Goal: Check status

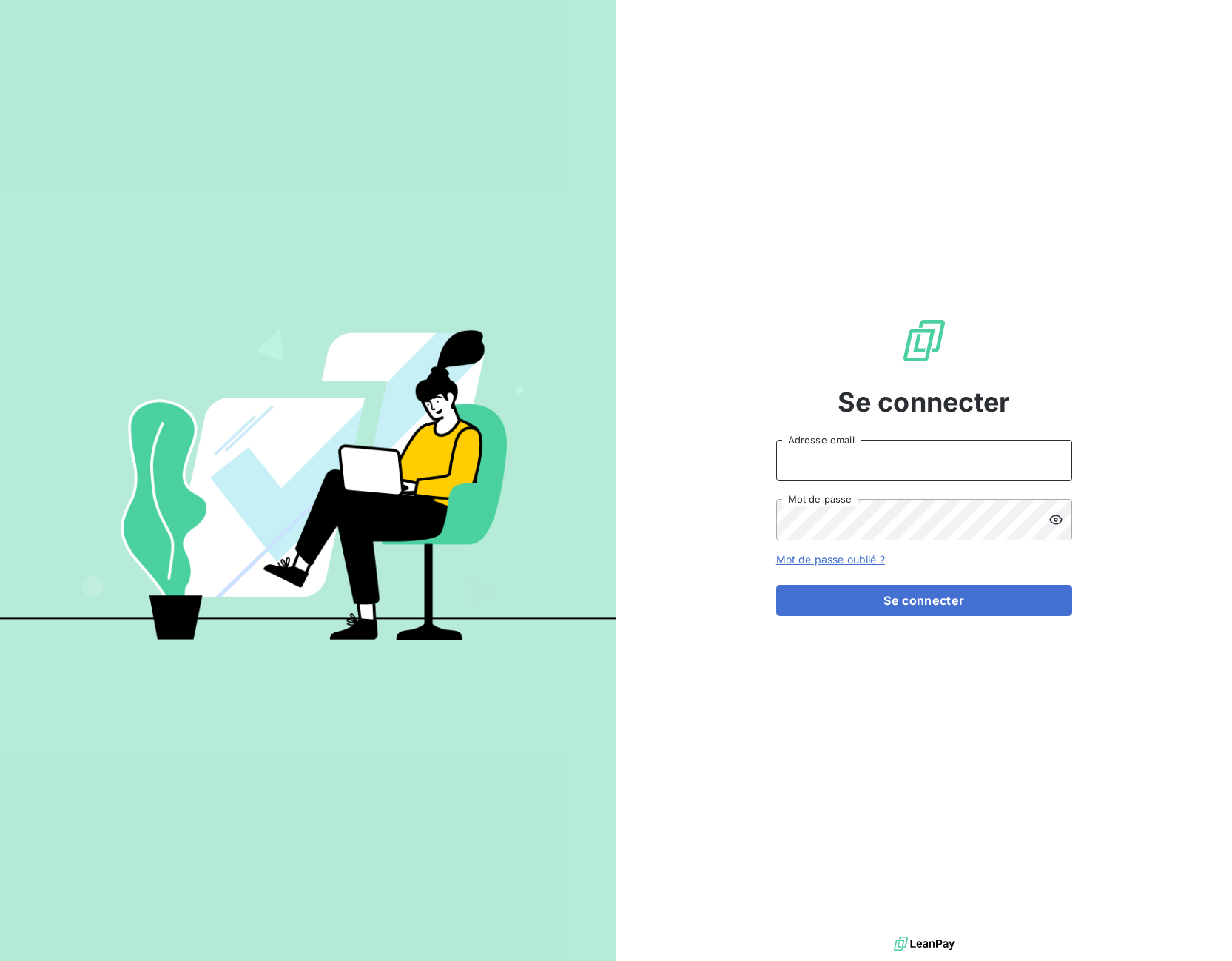
click at [848, 468] on input "Adresse email" at bounding box center [924, 460] width 296 height 42
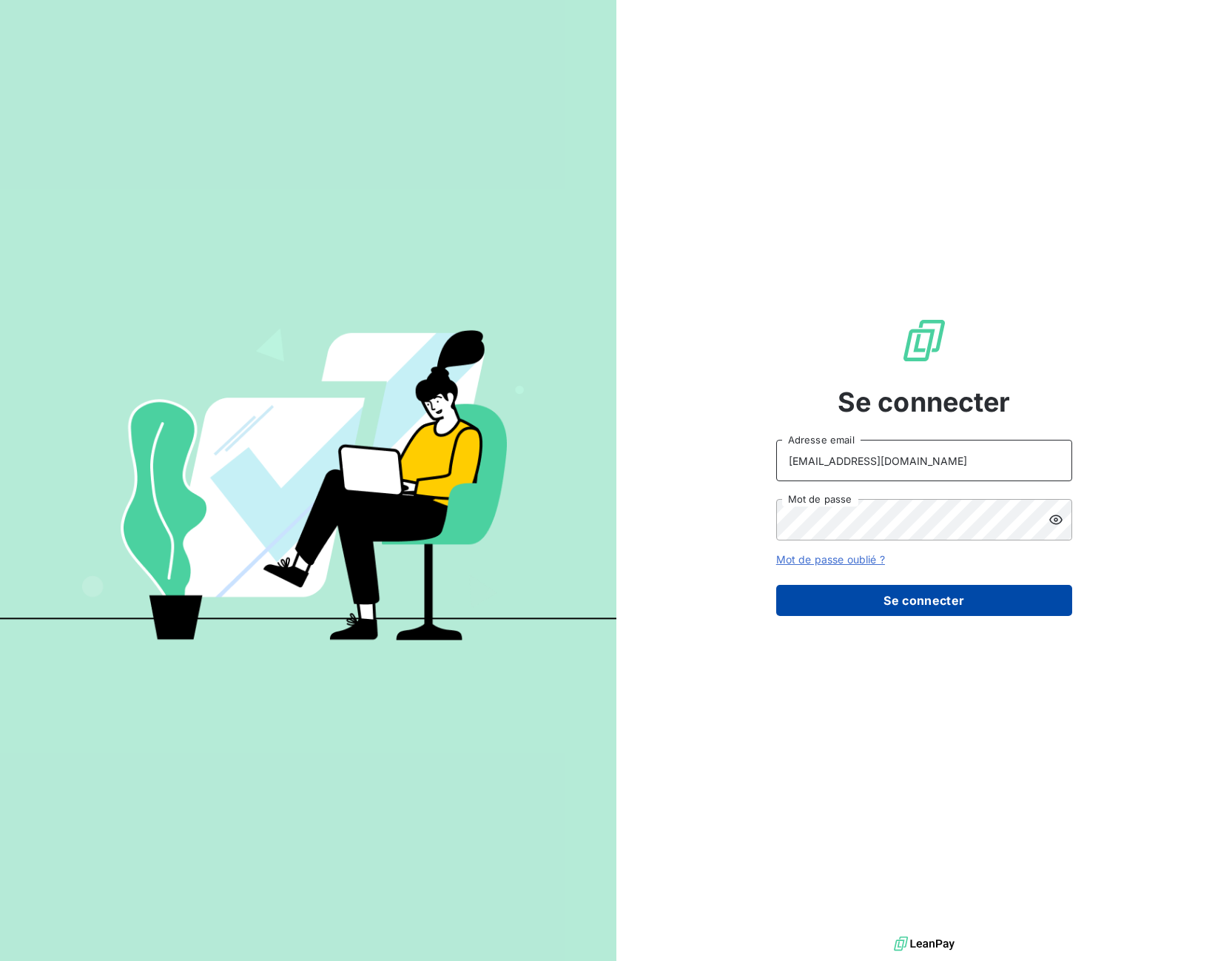
type input "[EMAIL_ADDRESS][DOMAIN_NAME]"
click at [854, 595] on button "Se connecter" at bounding box center [924, 601] width 296 height 31
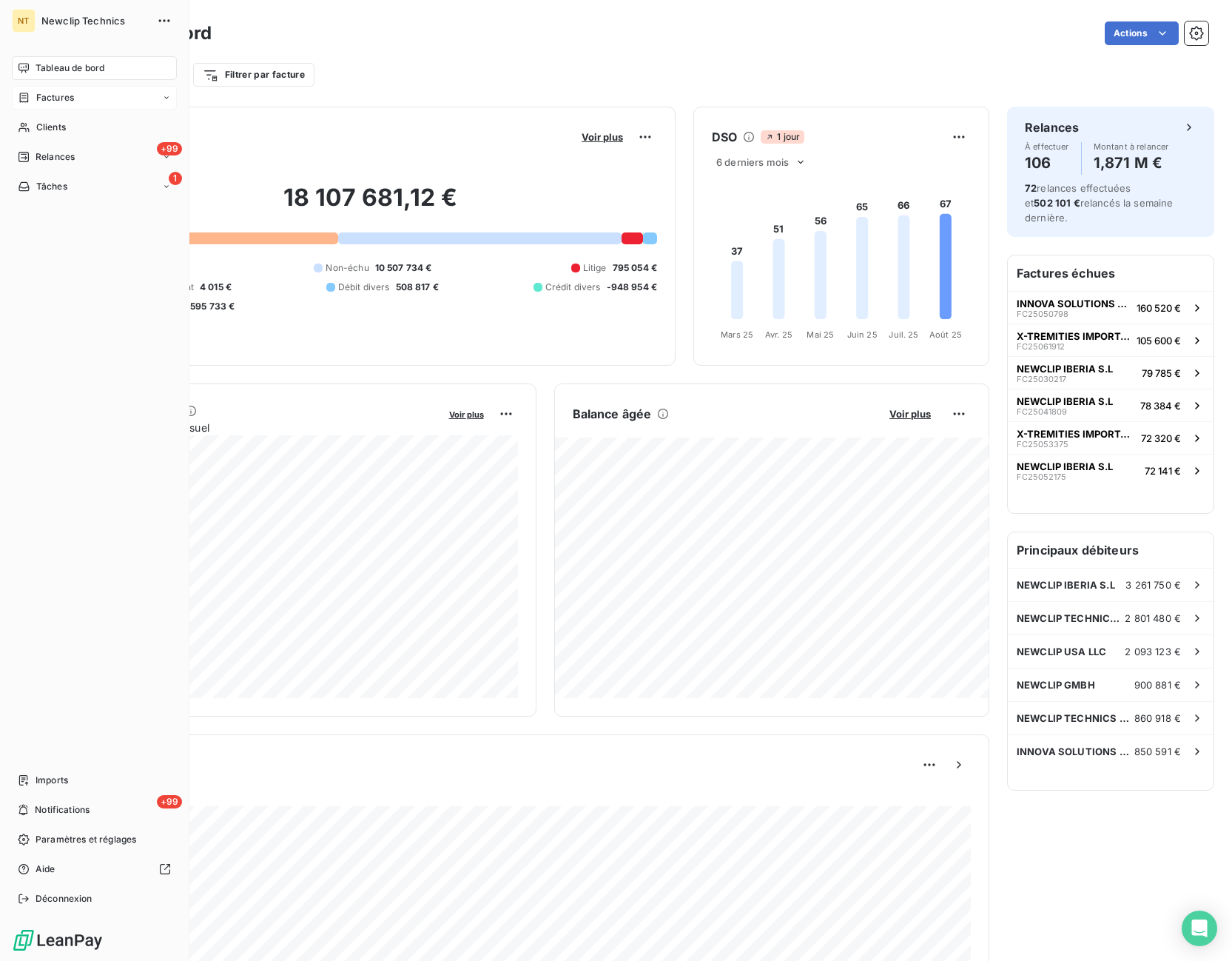
click at [20, 93] on icon at bounding box center [24, 97] width 12 height 11
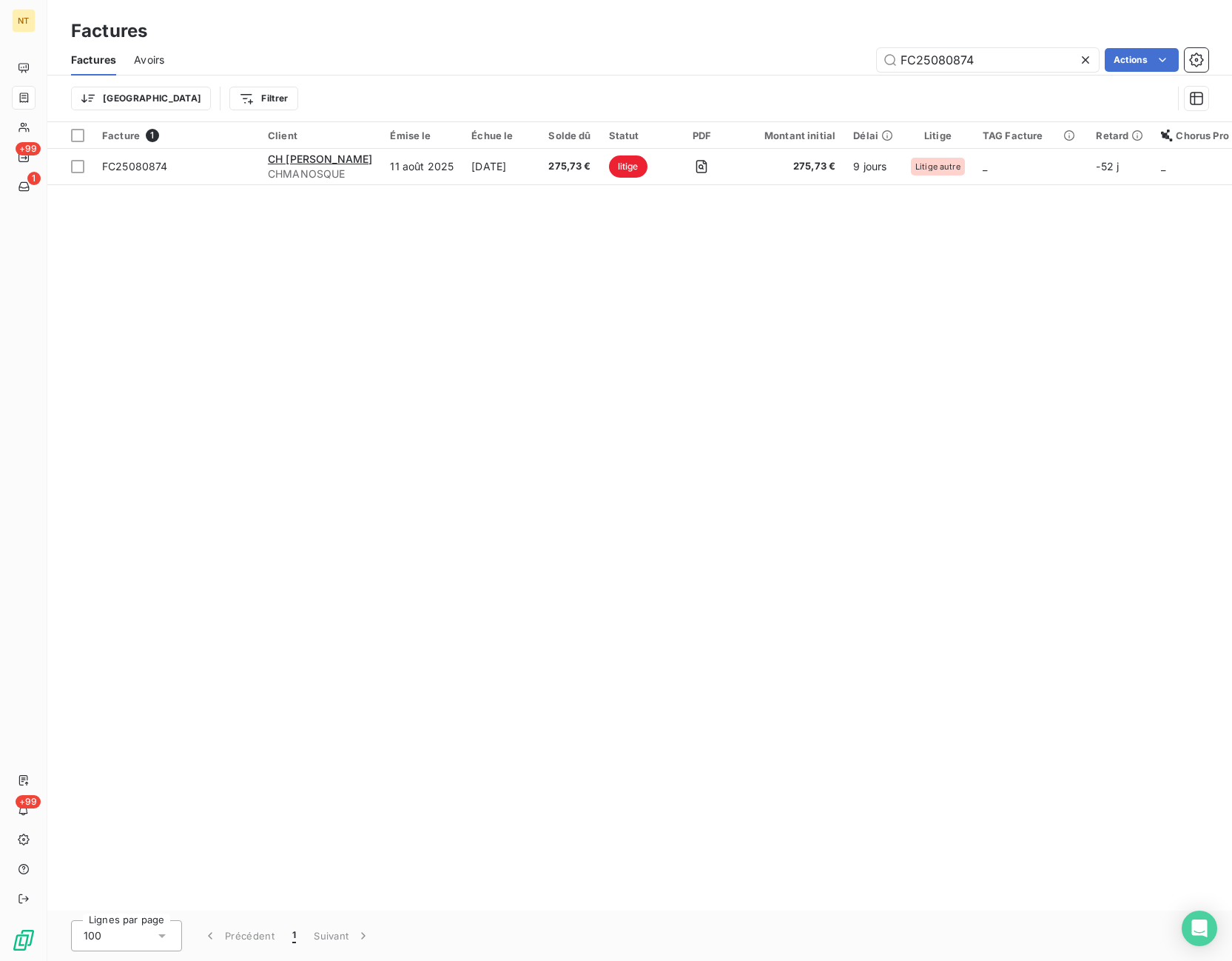
drag, startPoint x: 981, startPoint y: 62, endPoint x: 855, endPoint y: 64, distance: 126.0
click at [877, 64] on input "FC25080874" at bounding box center [988, 60] width 222 height 24
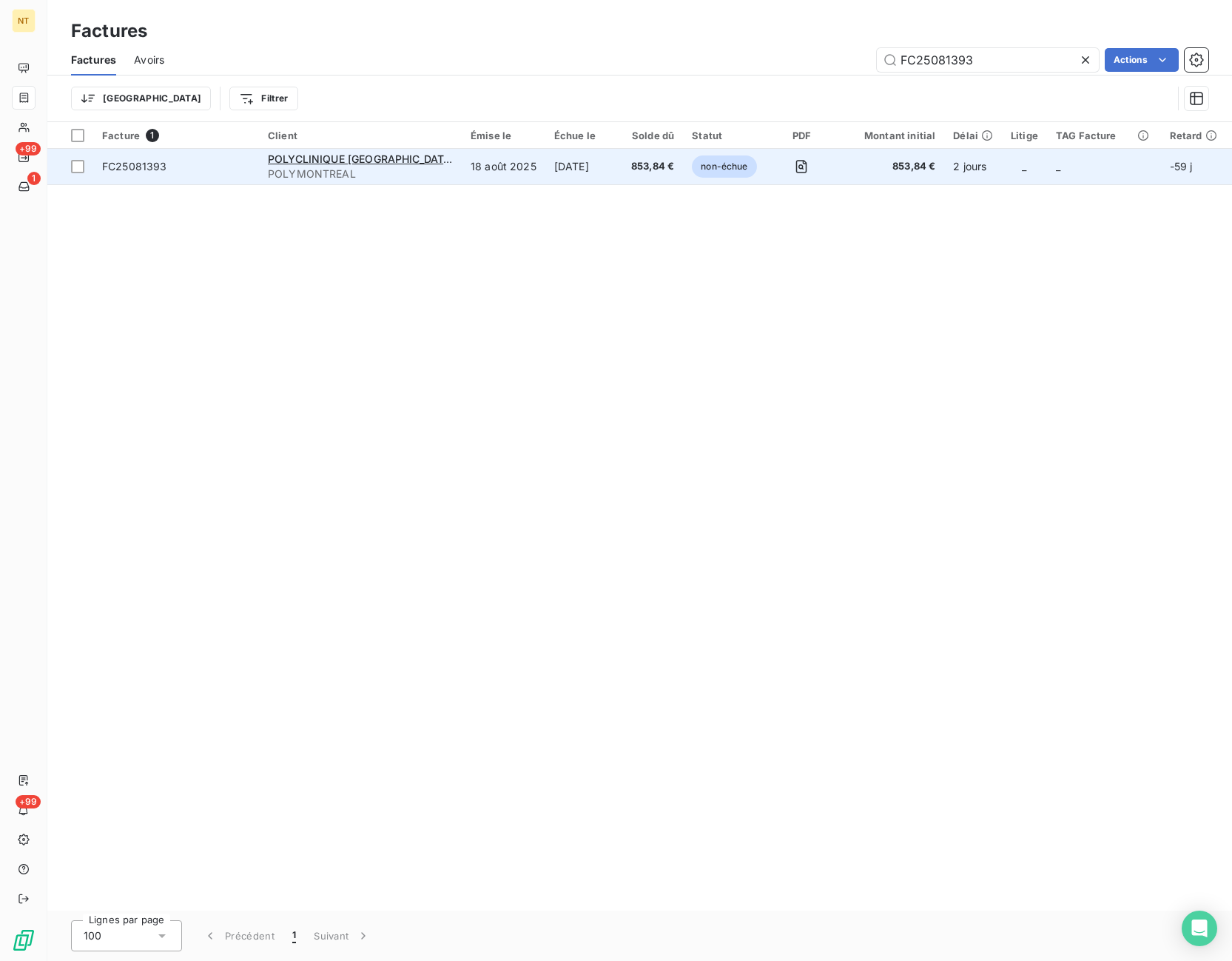
type input "FC25081393"
click at [766, 171] on td at bounding box center [801, 166] width 72 height 35
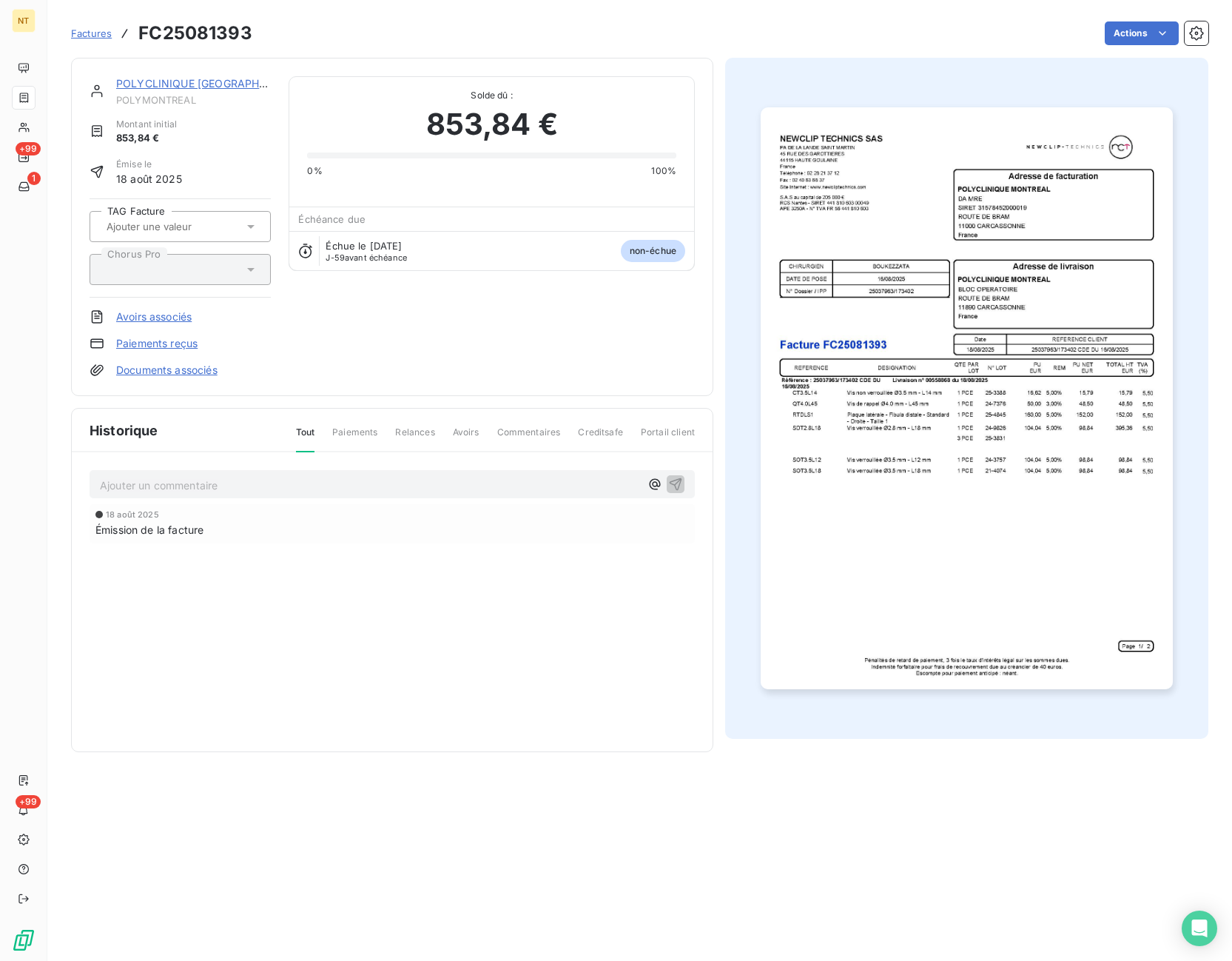
click at [407, 369] on div "POLYCLINIQUE MONTREAL POLYMONTREAL Montant initial 853,84 € Émise le [DATE] TAG…" at bounding box center [392, 226] width 605 height 302
click at [283, 467] on div "Ajouter un commentaire ﻿ [DATE] Émission de la facture" at bounding box center [392, 527] width 641 height 151
click at [262, 514] on div "18 août 2025" at bounding box center [392, 514] width 593 height 9
click at [257, 488] on p "Ajouter un commentaire ﻿" at bounding box center [369, 485] width 540 height 19
click at [379, 356] on div "POLYCLINIQUE MONTREAL POLYMONTREAL Montant initial 853,84 € Émise le [DATE] TAG…" at bounding box center [392, 226] width 605 height 302
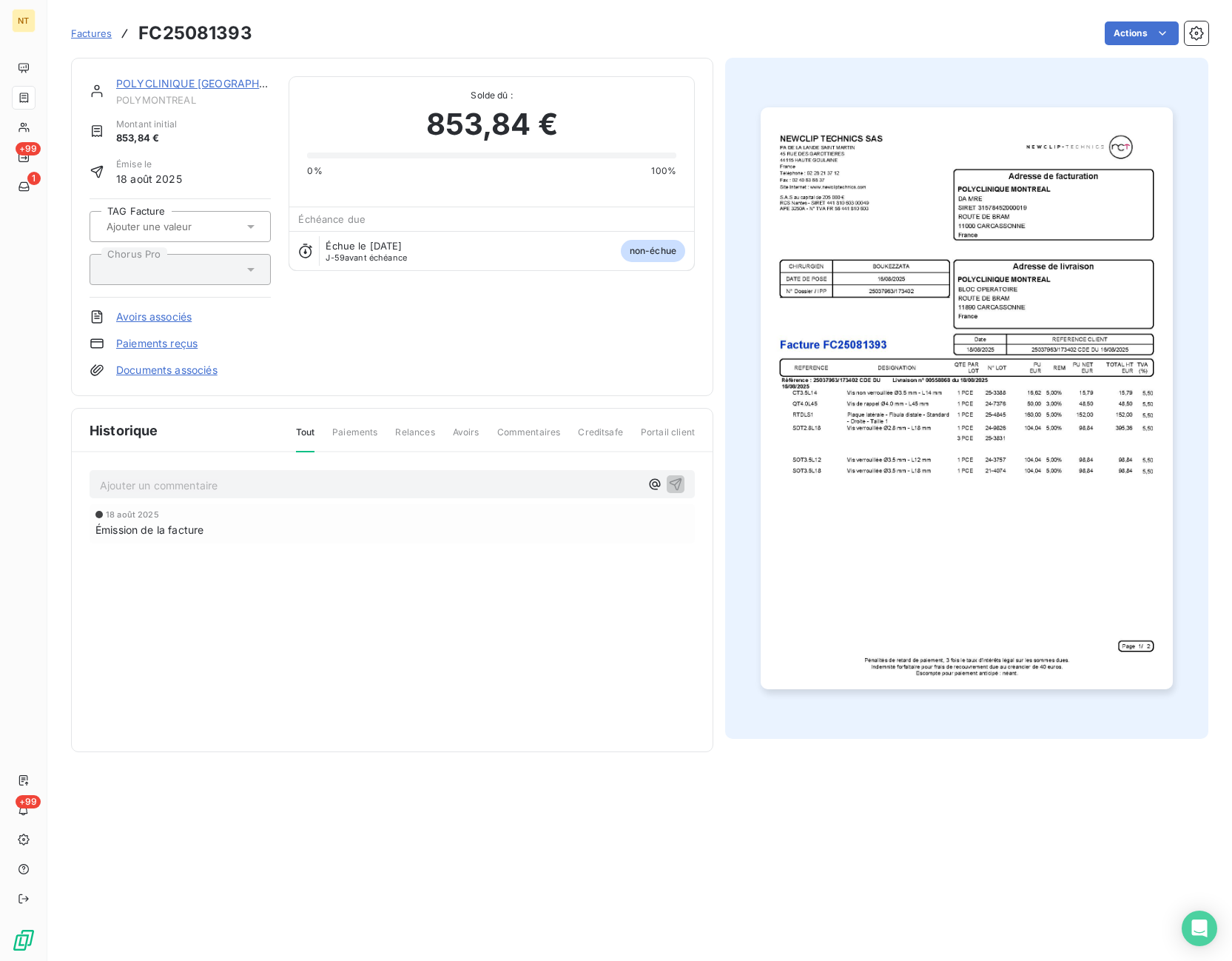
click at [244, 494] on div "Ajouter un commentaire ﻿" at bounding box center [392, 484] width 605 height 29
click at [247, 485] on p "Ajouter un commentaire ﻿" at bounding box center [369, 485] width 540 height 19
click at [223, 483] on p "AVOIR PARTIEL" at bounding box center [369, 484] width 540 height 17
click at [316, 481] on p "AVOIR PARTIEL FC25081625" at bounding box center [369, 484] width 540 height 17
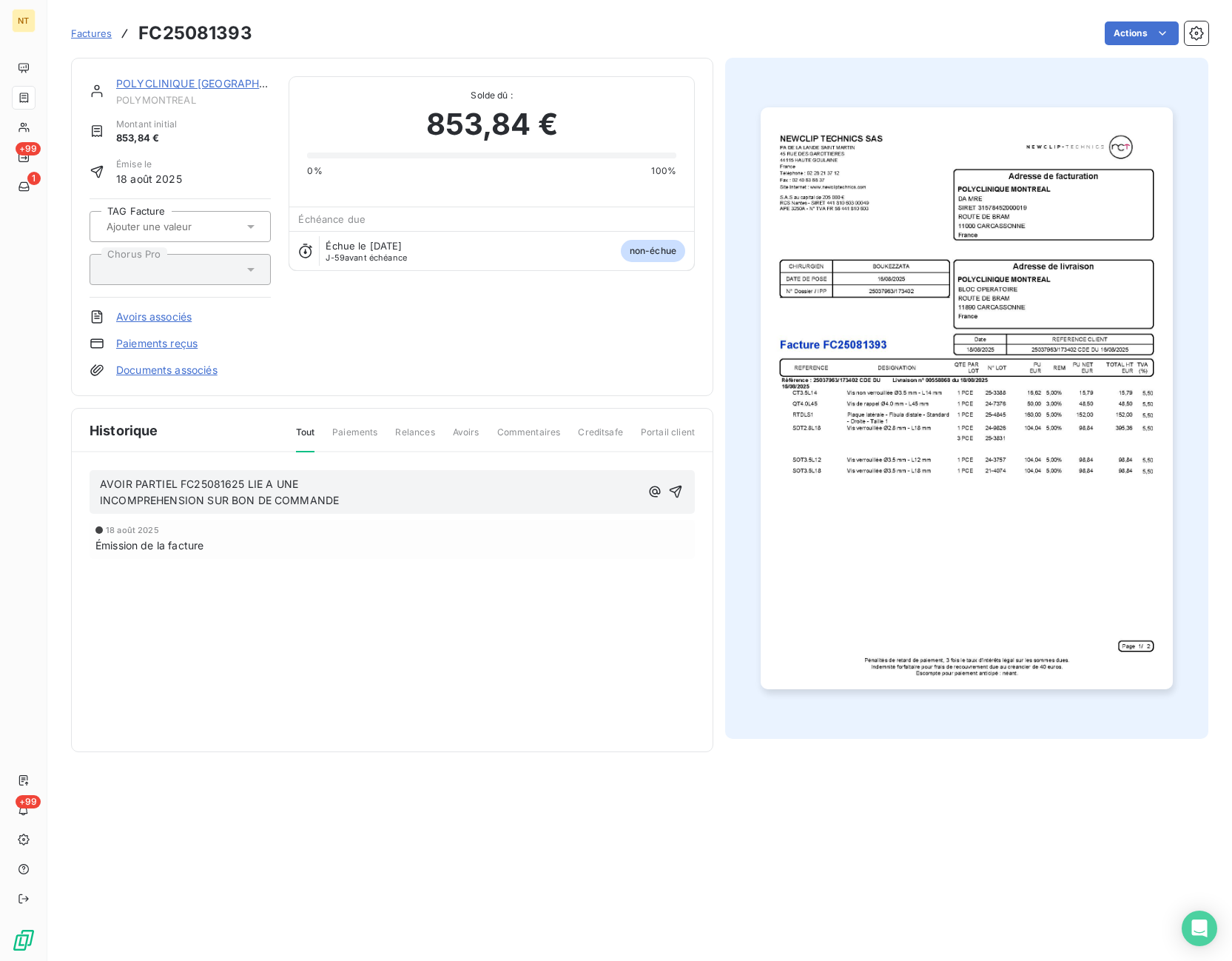
click at [100, 503] on span "INCOMPREHENSION SUR BON DE COMMANDE" at bounding box center [219, 499] width 239 height 12
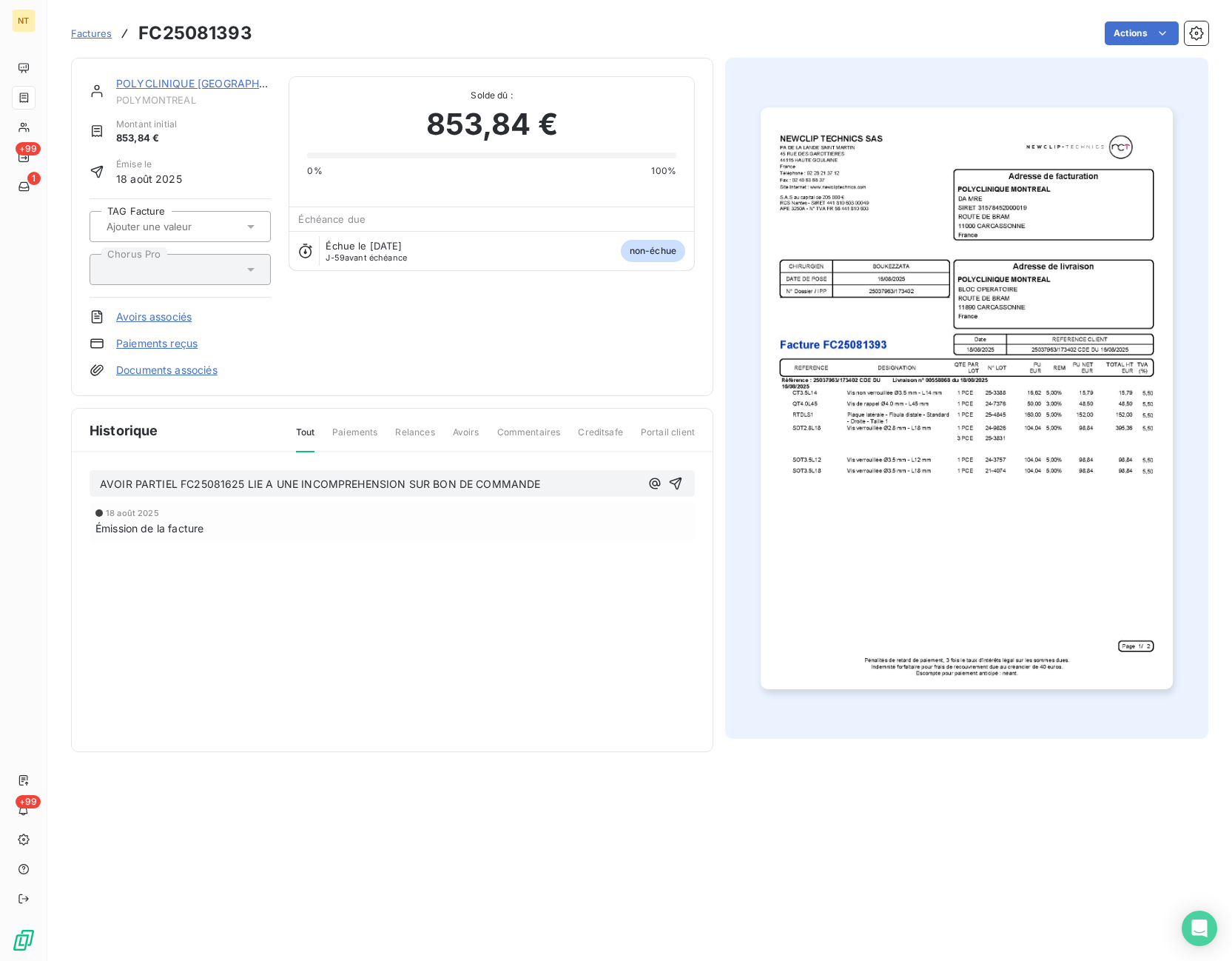
click at [432, 490] on p "AVOIR PARTIEL FC25081625 LIE A UNE INCOMPREHENSION SUR BON DE COMMANDE" at bounding box center [369, 484] width 540 height 17
click at [355, 485] on span "AVOIR PARTIEL FC25081625 LIE A UNE INCOMPREHENSION SUR BON DE COMMANDE" at bounding box center [320, 483] width 441 height 12
click at [556, 483] on p "AVOIR PARTIEL FC25081625 LIE A UNE INCOMPREHENSION SUR BON DE COMMANDE" at bounding box center [369, 484] width 540 height 17
click at [357, 489] on span "AVOIR PARTIEL FC25081625 LIE A UNE INCOMPREHENSION SUR BON DE COMMANDE - LB" at bounding box center [332, 483] width 464 height 12
click at [585, 482] on p "AVOIR PARTIEL FC25081625 LIE A UNE INCOMPRÉHENSION SUR BON DE COMMANDE - LB" at bounding box center [369, 484] width 540 height 17
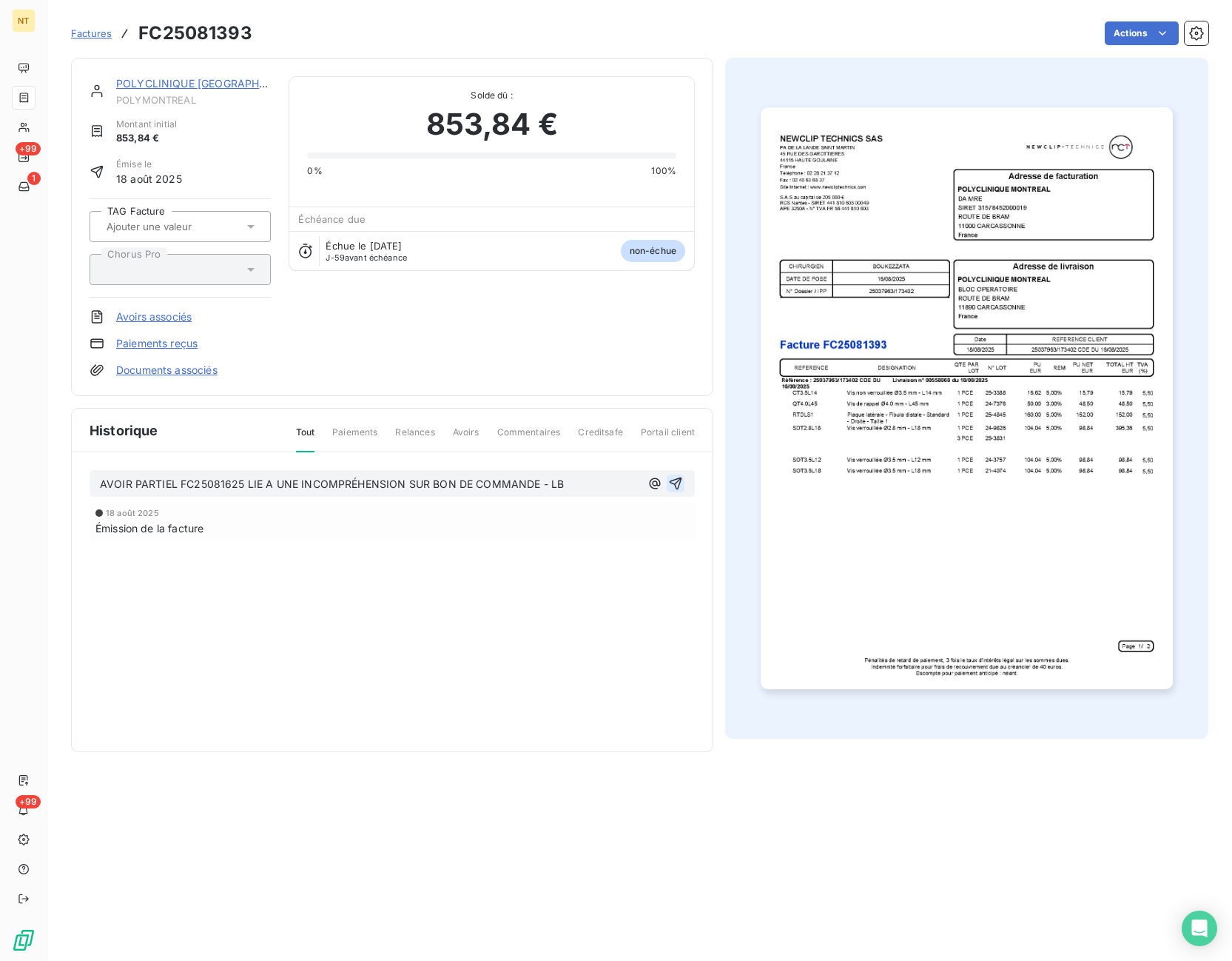
click at [681, 480] on icon "button" at bounding box center [676, 483] width 12 height 12
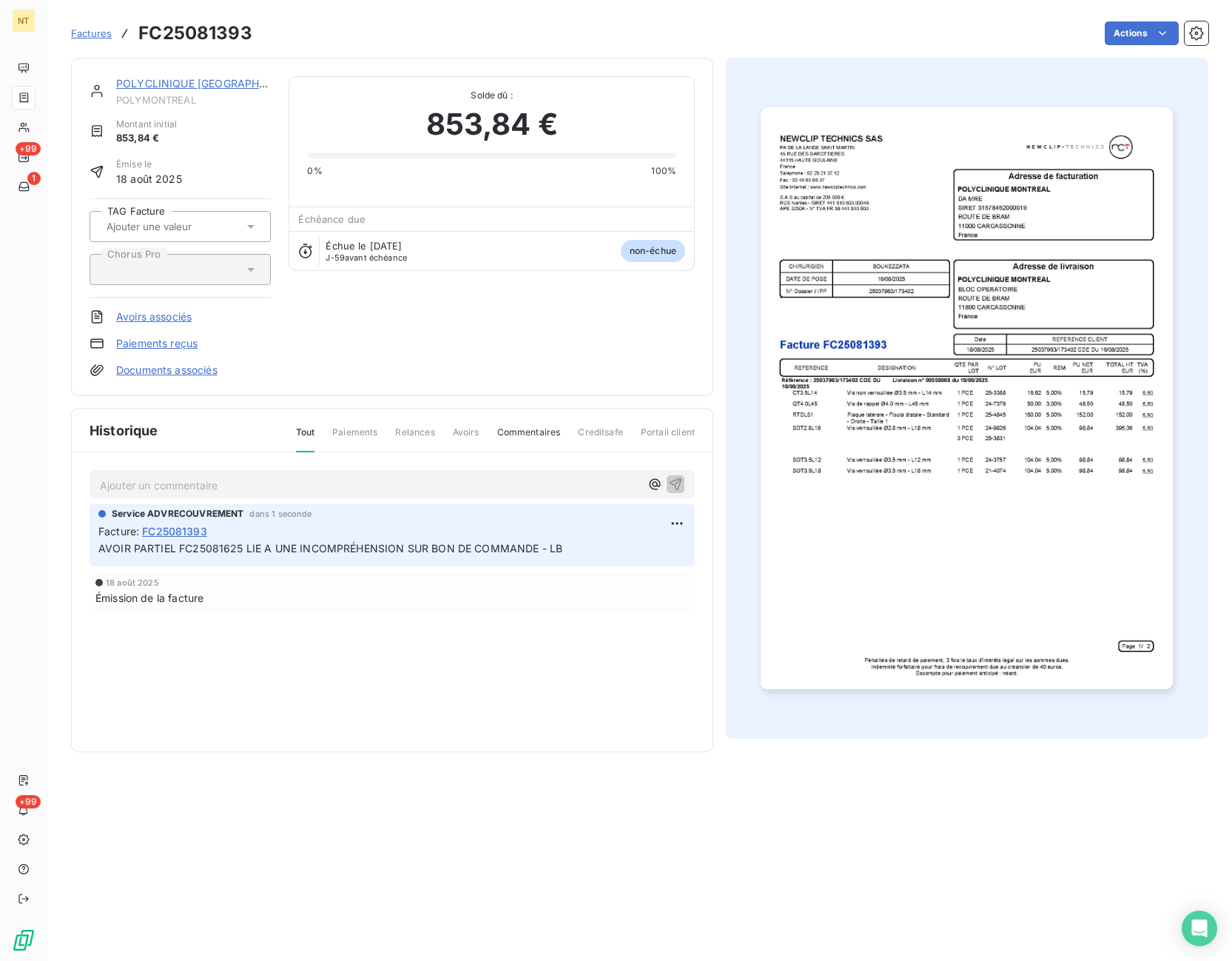
drag, startPoint x: 641, startPoint y: 591, endPoint x: 616, endPoint y: 516, distance: 79.1
click at [641, 592] on div "Émission de la facture" at bounding box center [392, 597] width 593 height 16
click at [480, 333] on div "POLYCLINIQUE MONTREAL POLYMONTREAL Montant initial 853,84 € Émise le 18 août 20…" at bounding box center [392, 226] width 605 height 302
click at [480, 333] on div "POLYCLINIQUE MONTREAL POLYMONTREAL Montant initial 853,84 € Émise le 18 août 20…" at bounding box center [392, 226] width 605 height 302
click at [679, 522] on html "NT +99 1 +99 Factures FC25081393 Actions POLYCLINIQUE MONTREAL POLYMONTREAL Mon…" at bounding box center [616, 480] width 1232 height 961
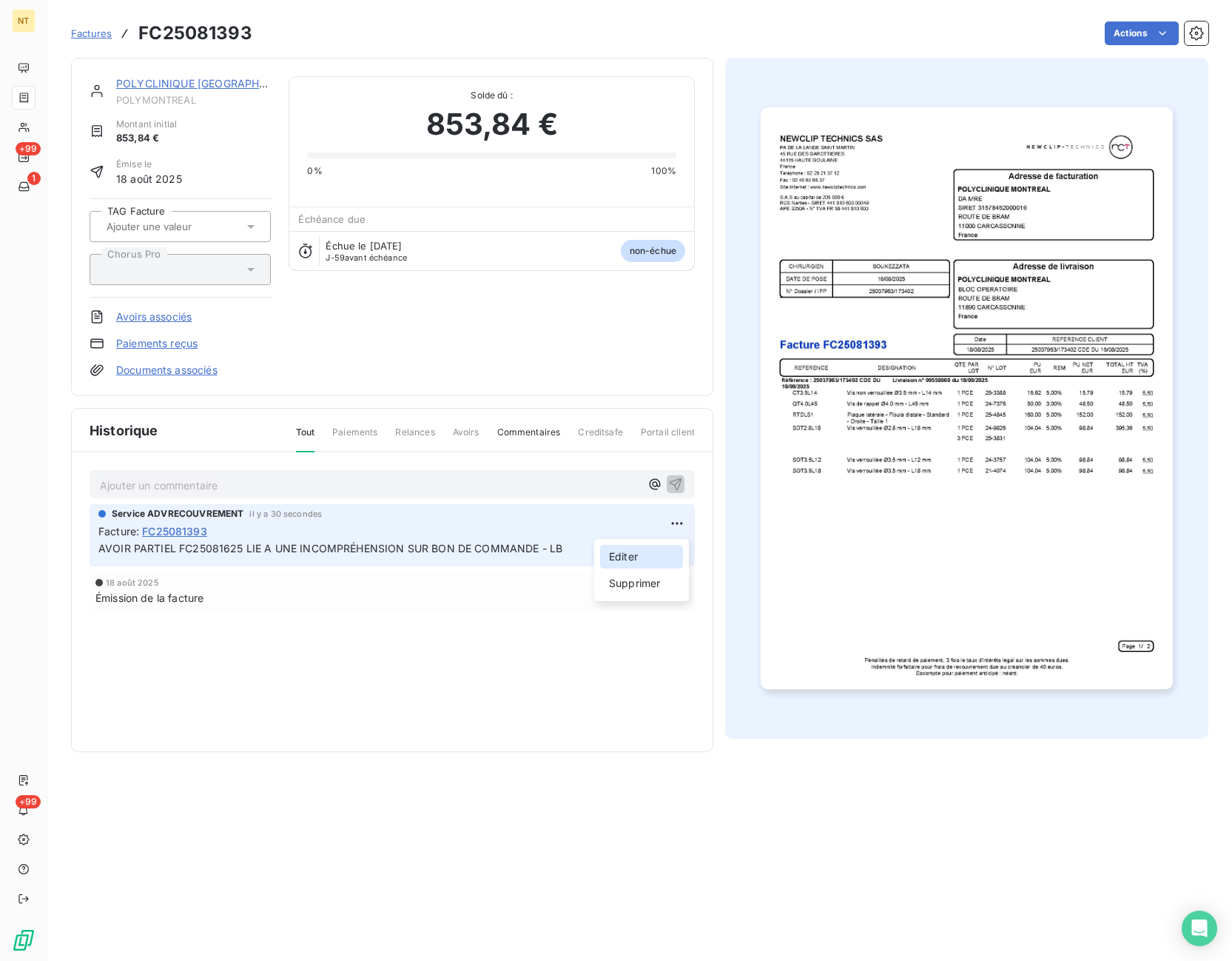
click at [635, 553] on div "Editer" at bounding box center [641, 556] width 83 height 24
click at [240, 550] on span "AVOIR PARTIEL FC25081625 LIE A UNE INCOMPRÉHENSION SUR BON DE COMMANDE - LB" at bounding box center [330, 548] width 464 height 12
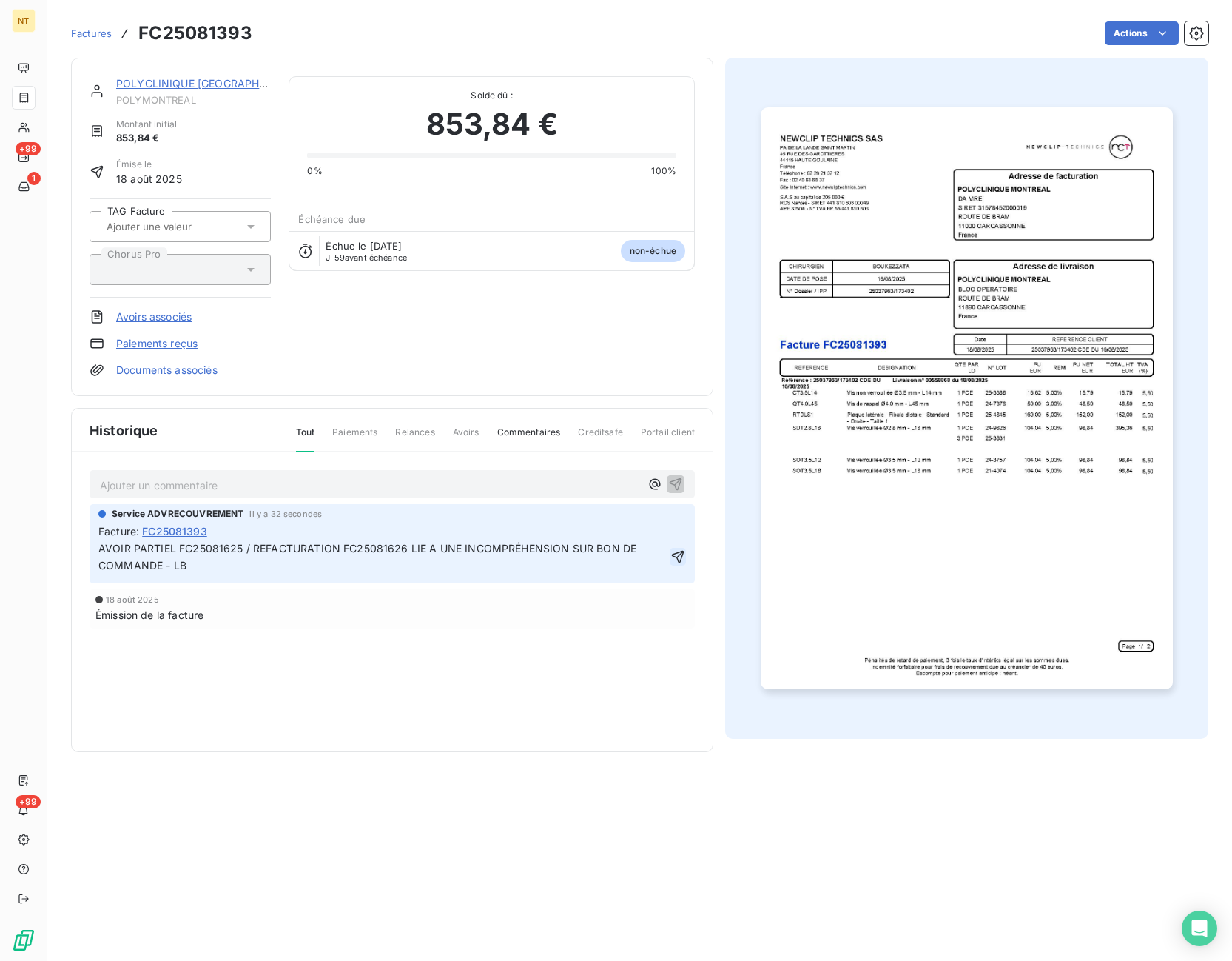
click at [677, 555] on icon "button" at bounding box center [678, 556] width 15 height 15
click at [498, 350] on div "POLYCLINIQUE MONTREAL POLYMONTREAL Montant initial 853,84 € Émise le 18 août 20…" at bounding box center [392, 226] width 605 height 302
